Goal: Task Accomplishment & Management: Complete application form

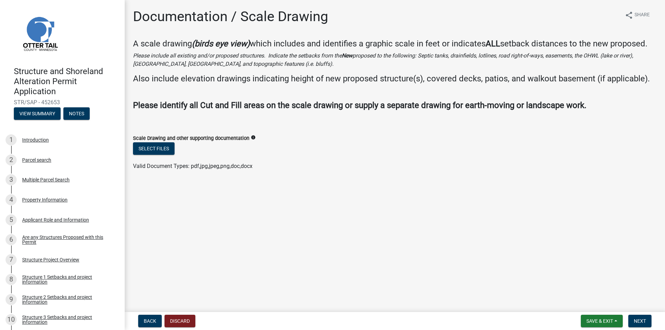
scroll to position [253, 0]
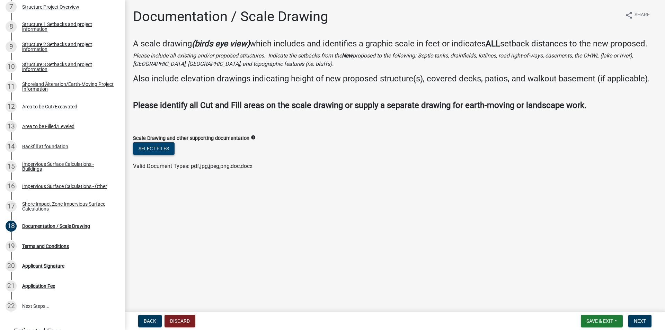
click at [162, 149] on button "Select files" at bounding box center [154, 148] width 42 height 12
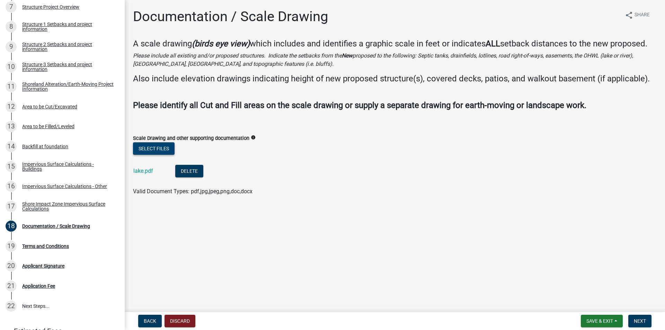
click at [156, 149] on button "Select files" at bounding box center [154, 148] width 42 height 12
click at [639, 318] on span "Next" at bounding box center [640, 321] width 12 height 6
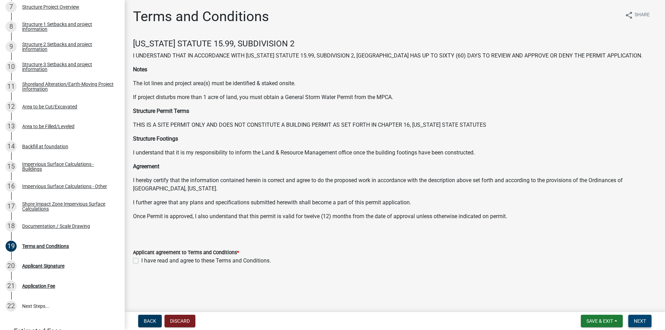
click at [648, 320] on button "Next" at bounding box center [639, 321] width 23 height 12
click at [141, 261] on label "I have read and agree to these Terms and Conditions." at bounding box center [206, 261] width 130 height 8
click at [141, 261] on input "I have read and agree to these Terms and Conditions." at bounding box center [143, 259] width 5 height 5
checkbox input "true"
click at [643, 319] on span "Next" at bounding box center [640, 321] width 12 height 6
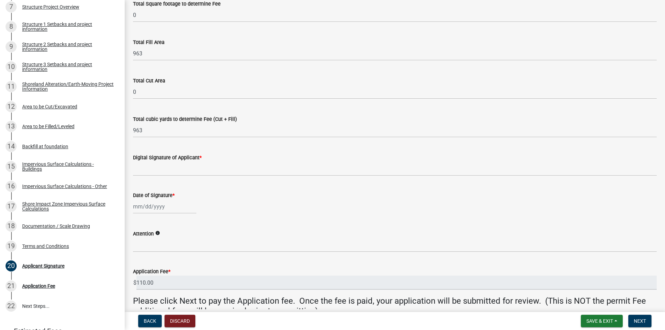
scroll to position [69, 0]
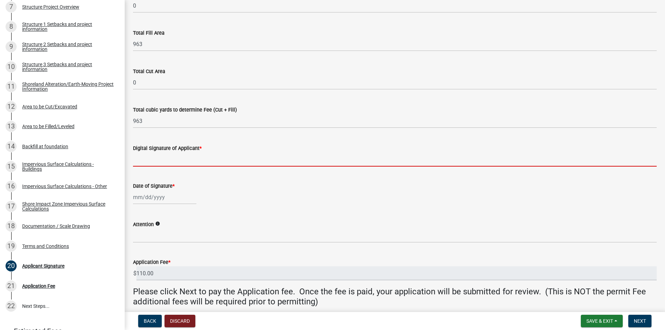
click at [155, 160] on input "Digital Signature of Applicant *" at bounding box center [395, 159] width 524 height 14
type input "[PERSON_NAME]"
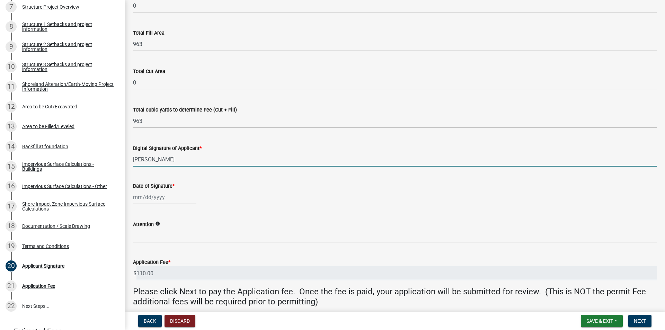
select select "9"
select select "2025"
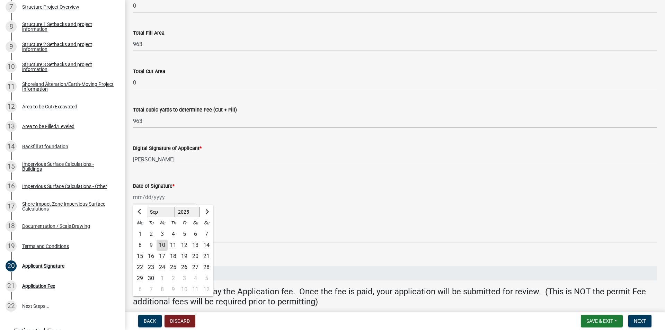
click at [159, 200] on div "Jan Feb Mar Apr May Jun Jul Aug Sep Oct Nov Dec 1525 1526 1527 1528 1529 1530 1…" at bounding box center [164, 197] width 63 height 14
click at [163, 245] on div "10" at bounding box center [162, 245] width 11 height 11
type input "[DATE]"
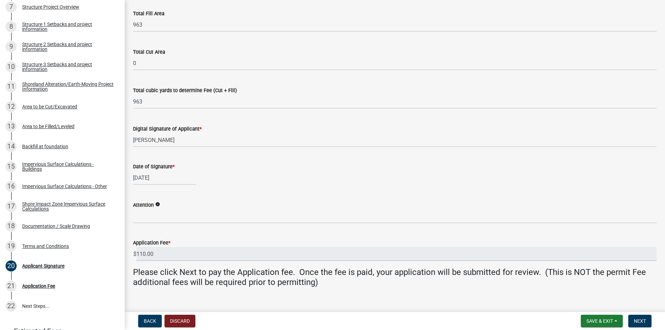
scroll to position [99, 0]
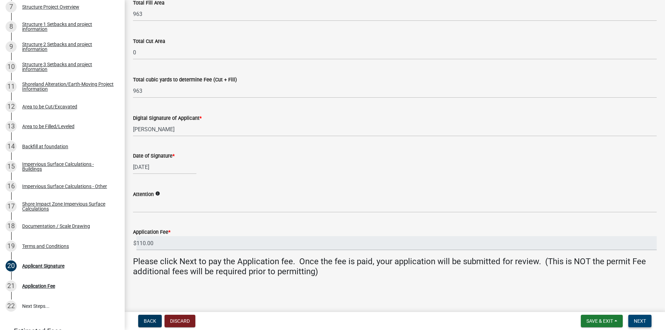
click at [640, 320] on span "Next" at bounding box center [640, 321] width 12 height 6
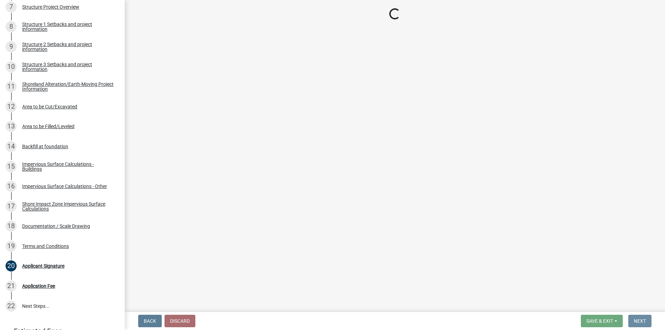
scroll to position [0, 0]
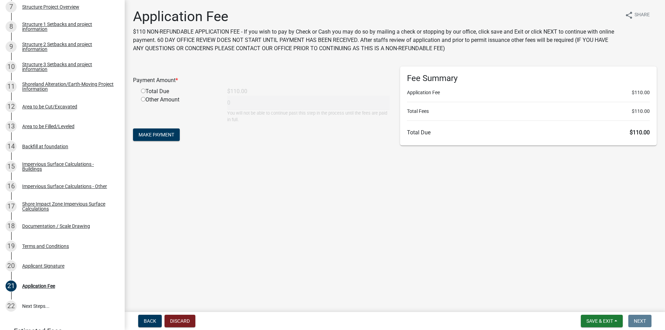
click at [144, 92] on input "radio" at bounding box center [143, 91] width 5 height 5
radio input "true"
type input "110"
click at [166, 135] on span "Make Payment" at bounding box center [157, 135] width 36 height 6
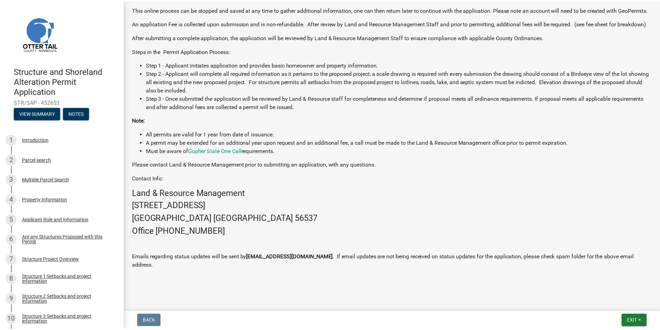
scroll to position [203, 0]
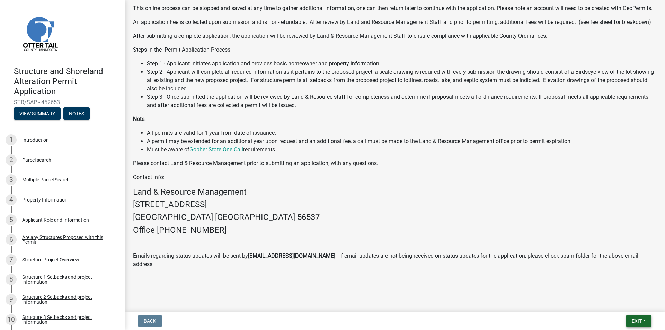
click at [634, 320] on span "Exit" at bounding box center [637, 321] width 10 height 6
click at [623, 306] on button "Save & Exit" at bounding box center [623, 303] width 55 height 17
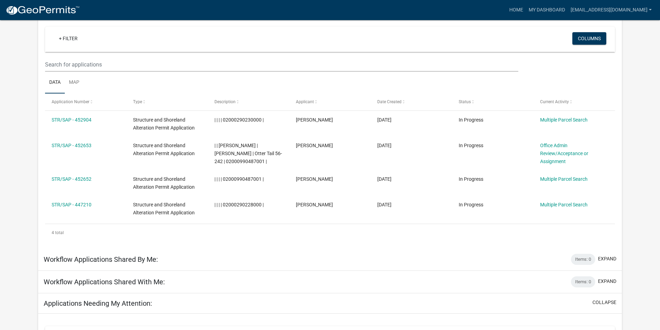
scroll to position [96, 0]
